Goal: Navigation & Orientation: Find specific page/section

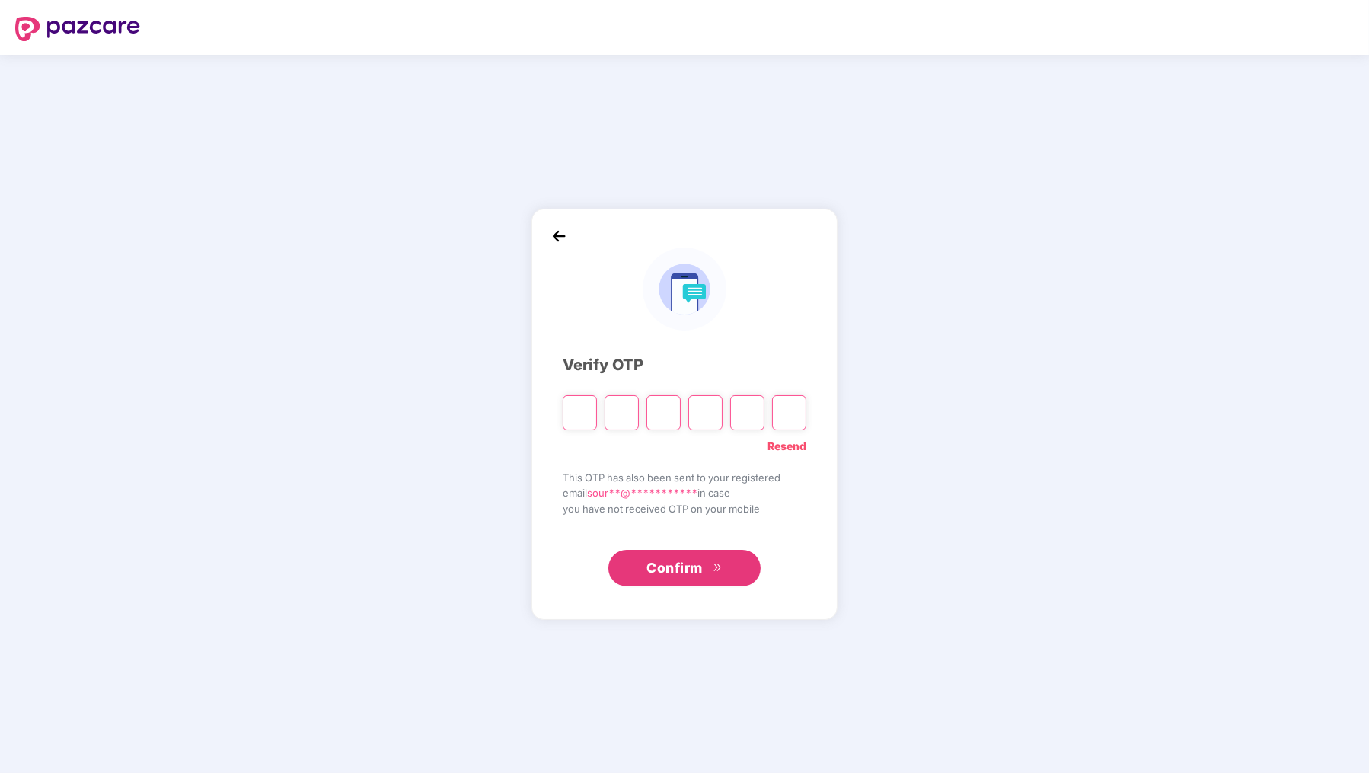
click at [798, 441] on link "Resend" at bounding box center [786, 446] width 39 height 17
click at [789, 444] on link "Resend" at bounding box center [786, 446] width 39 height 17
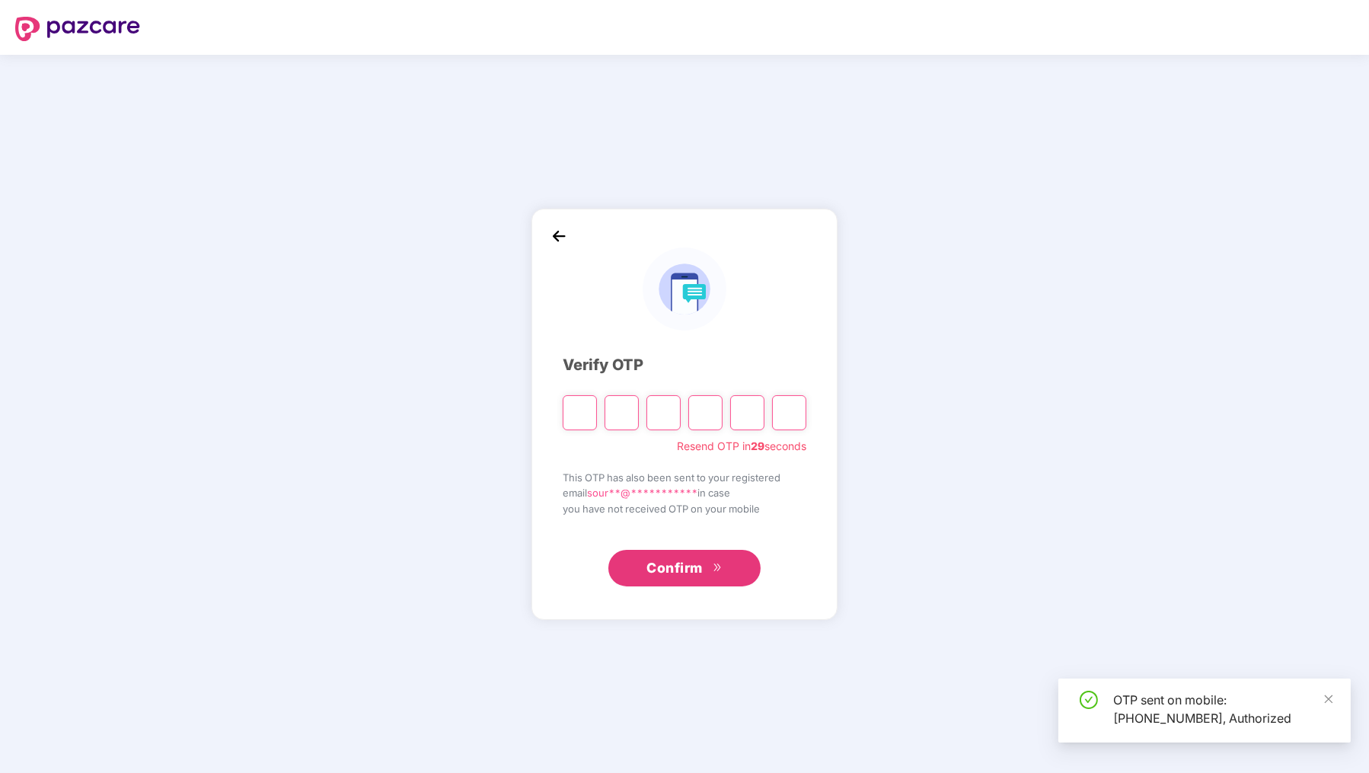
click at [588, 414] on input "Please enter verification code. Digit 1" at bounding box center [580, 412] width 34 height 35
type input "*"
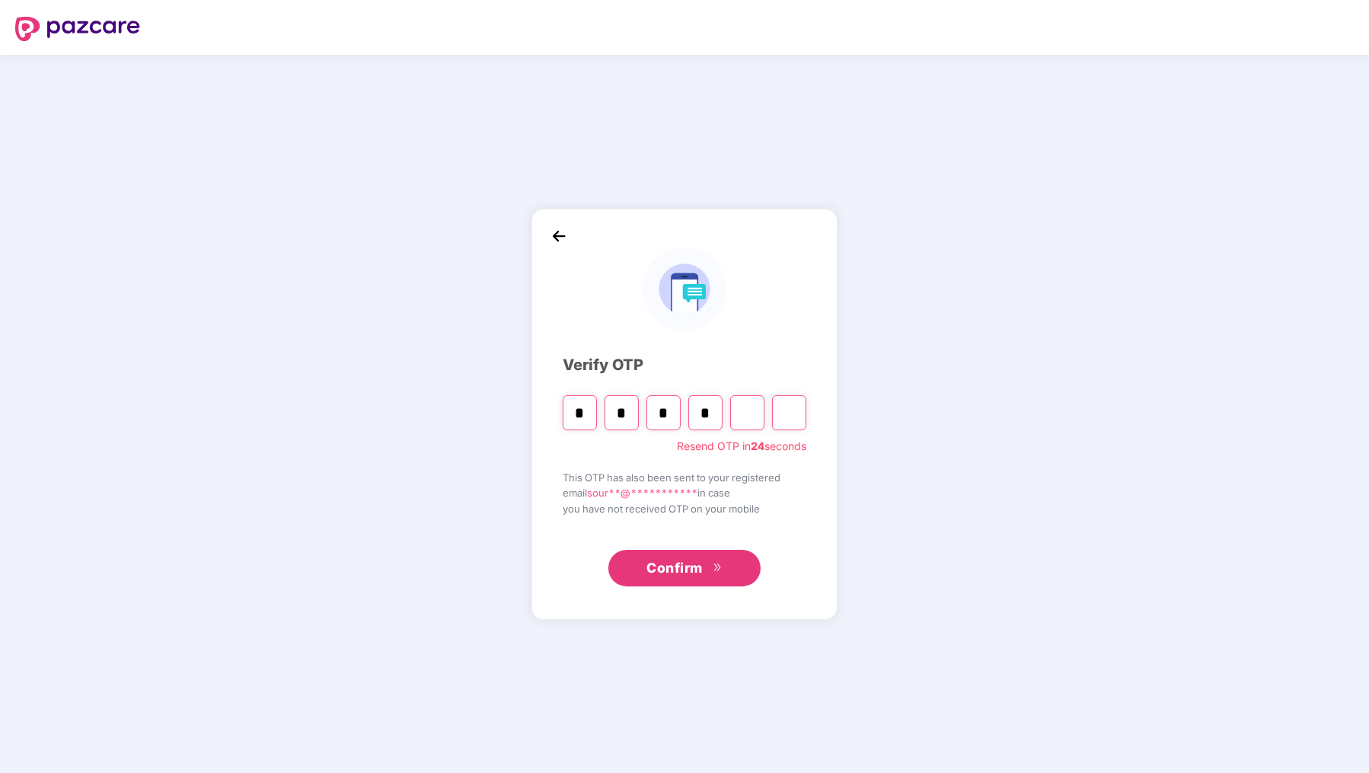
type input "*"
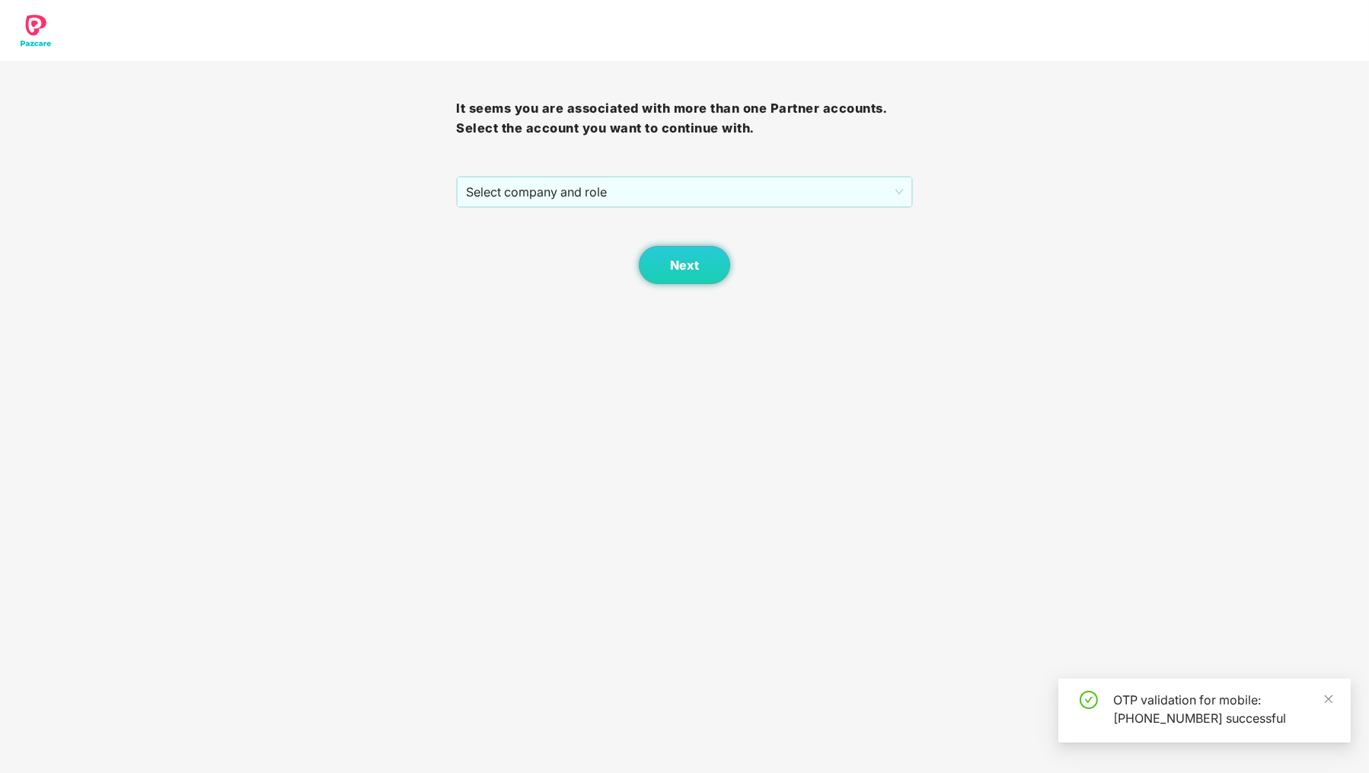
click at [563, 190] on span "Select company and role" at bounding box center [684, 191] width 436 height 29
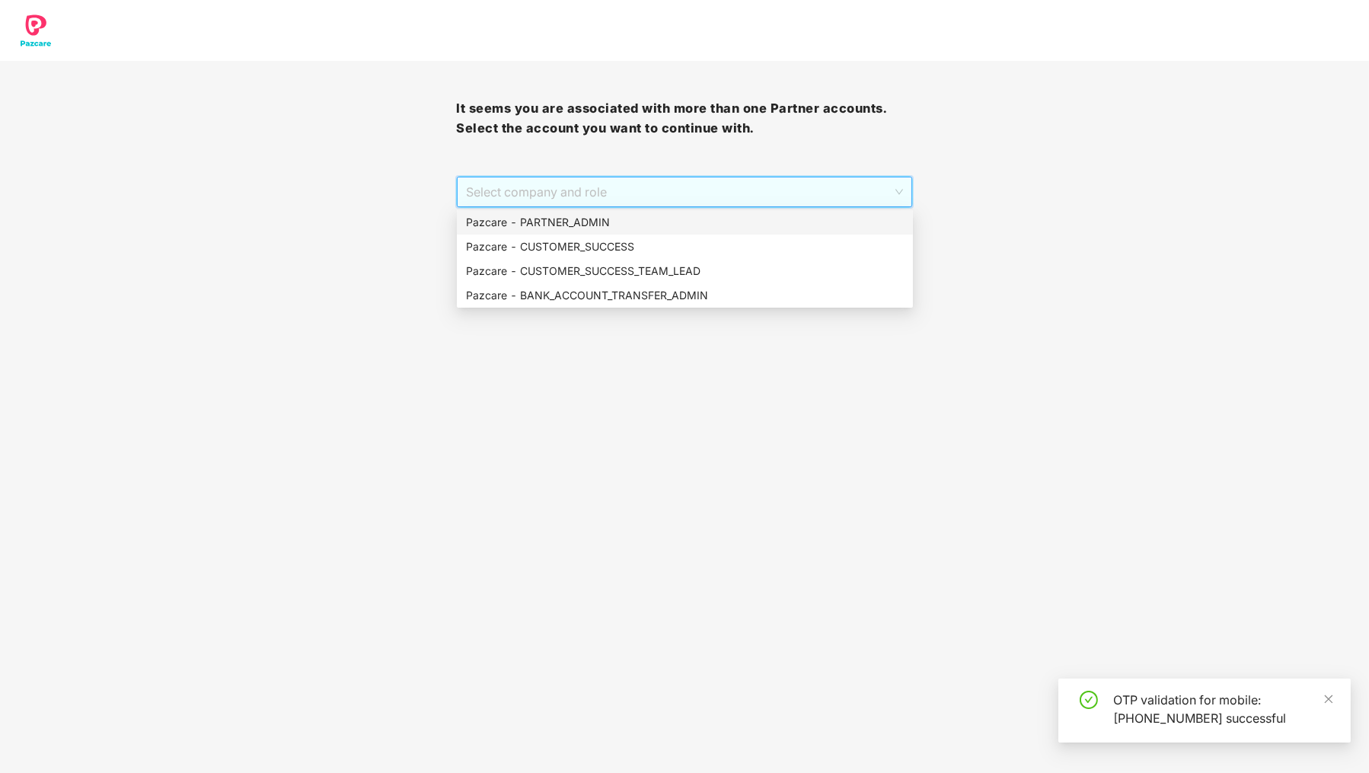
click at [566, 219] on div "Pazcare - PARTNER_ADMIN" at bounding box center [685, 222] width 438 height 17
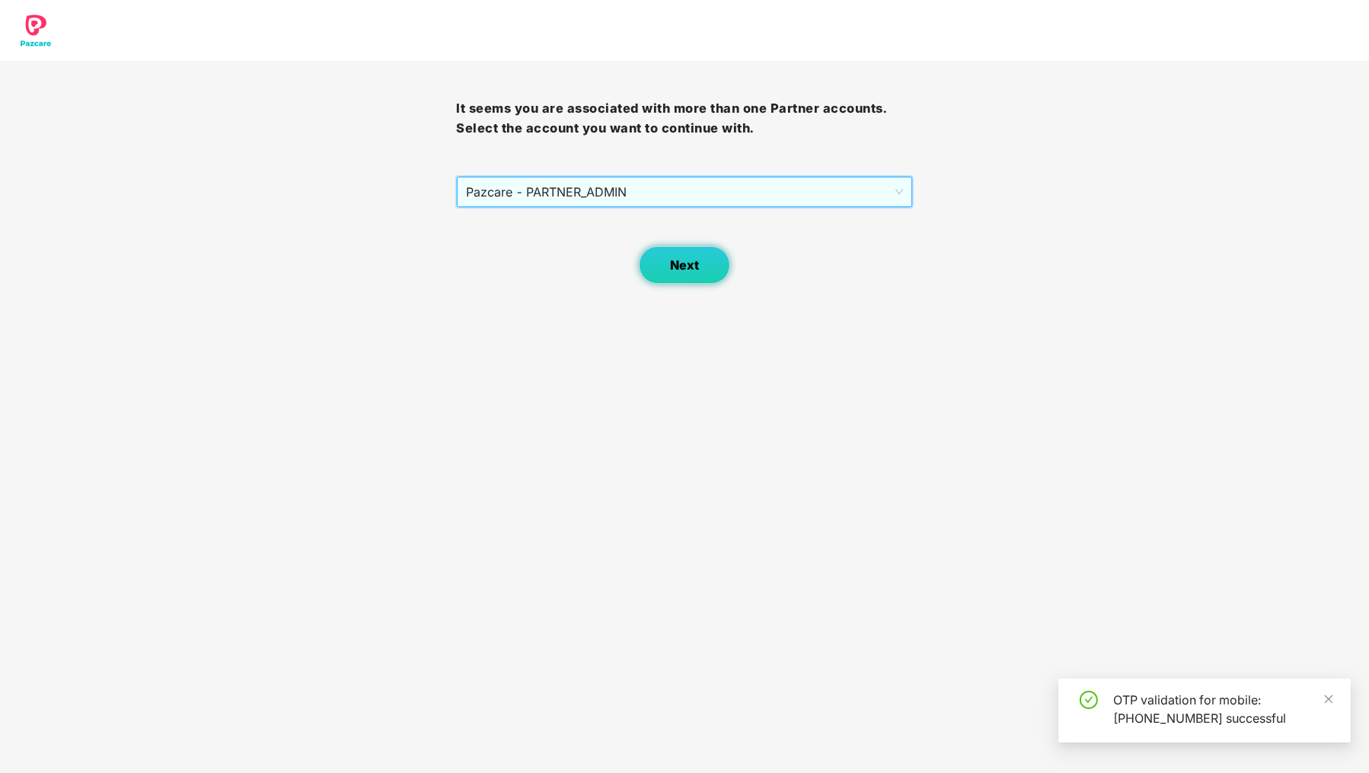
click at [716, 261] on button "Next" at bounding box center [684, 265] width 91 height 38
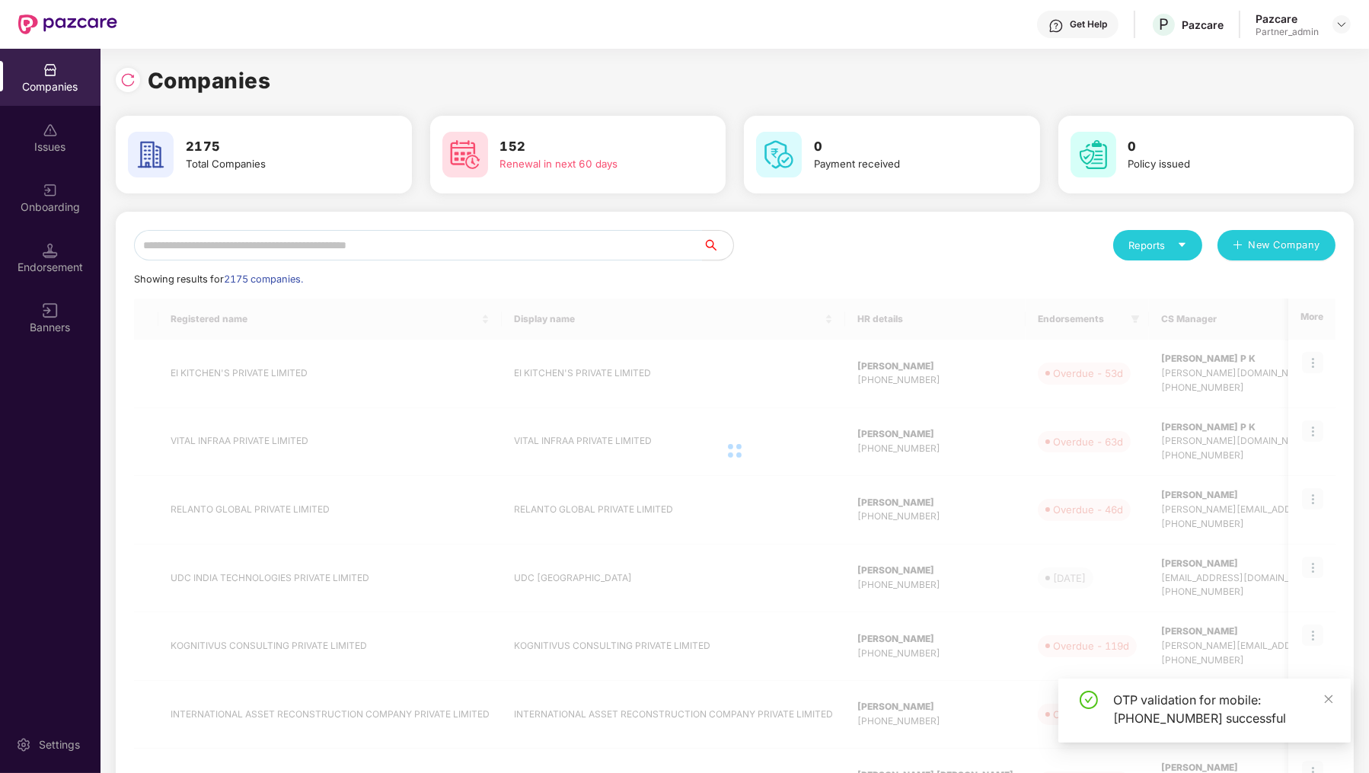
click at [694, 270] on div "Reports New Company Showing results for 2175 companies. Registered name Display…" at bounding box center [734, 653] width 1201 height 846
